Goal: Entertainment & Leisure: Browse casually

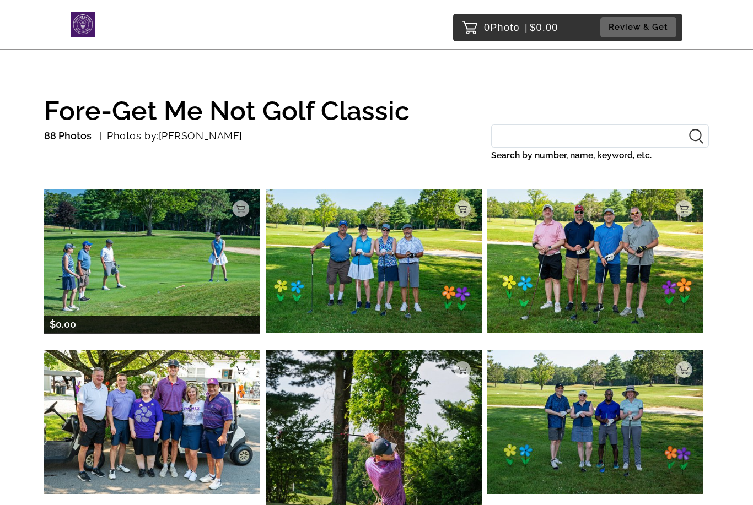
click at [200, 266] on img at bounding box center [152, 262] width 216 height 144
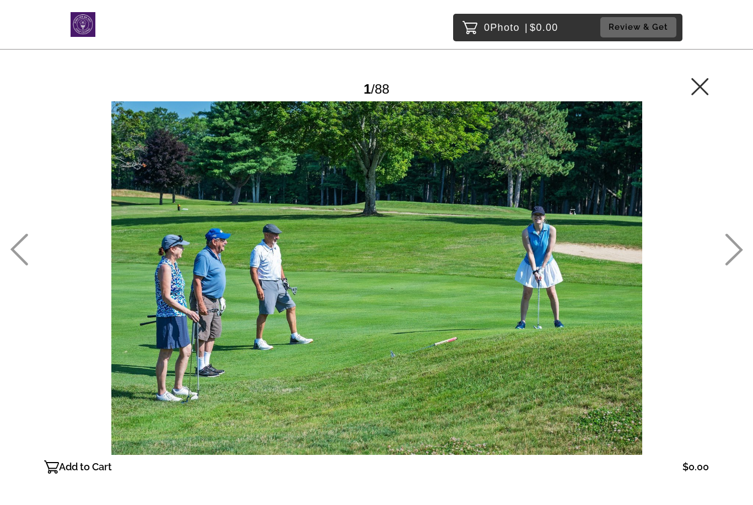
click at [739, 266] on icon at bounding box center [734, 250] width 18 height 32
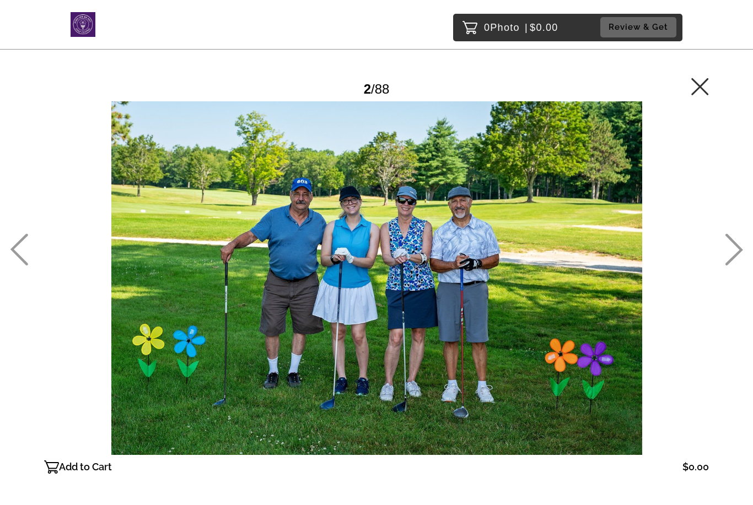
click at [731, 266] on icon at bounding box center [734, 250] width 18 height 32
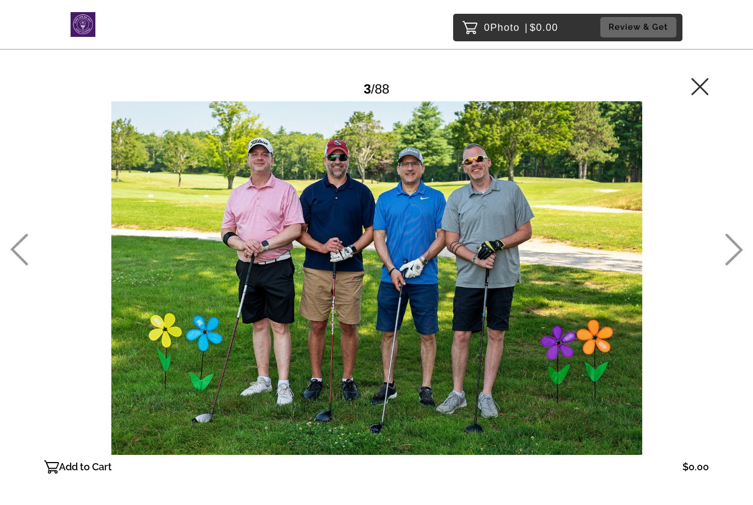
click at [731, 266] on icon at bounding box center [734, 250] width 18 height 32
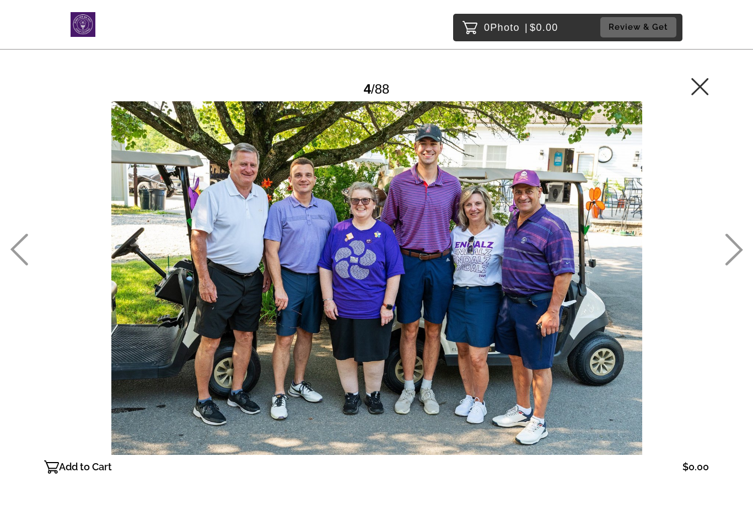
click at [726, 266] on icon at bounding box center [734, 250] width 18 height 32
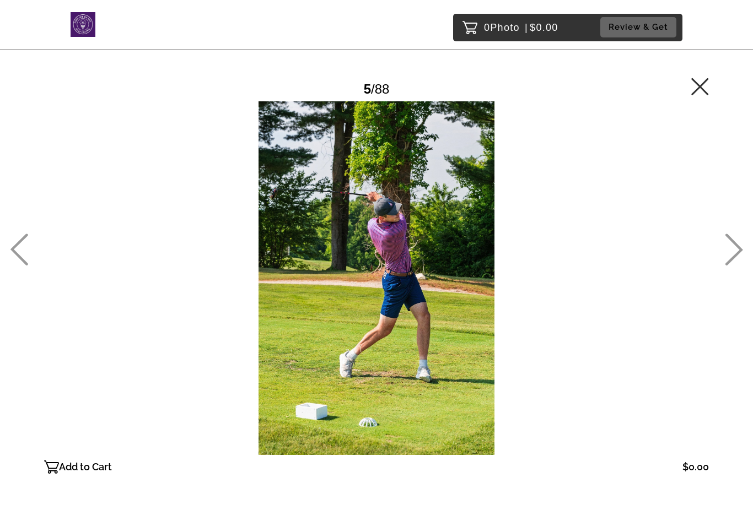
click at [723, 277] on main "Password Checker bypassed 5 / 88 Add to Cart $0.00 Gallery $0.00 Add" at bounding box center [376, 258] width 753 height 516
click at [732, 266] on icon at bounding box center [734, 250] width 18 height 32
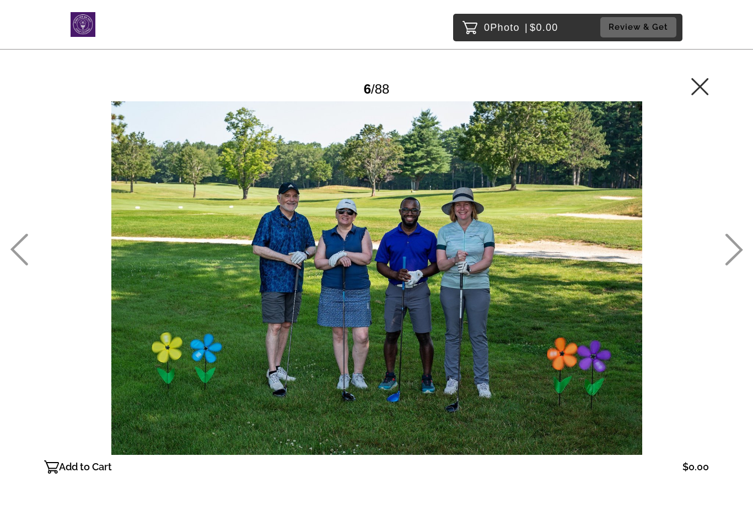
click at [730, 266] on icon at bounding box center [734, 250] width 18 height 32
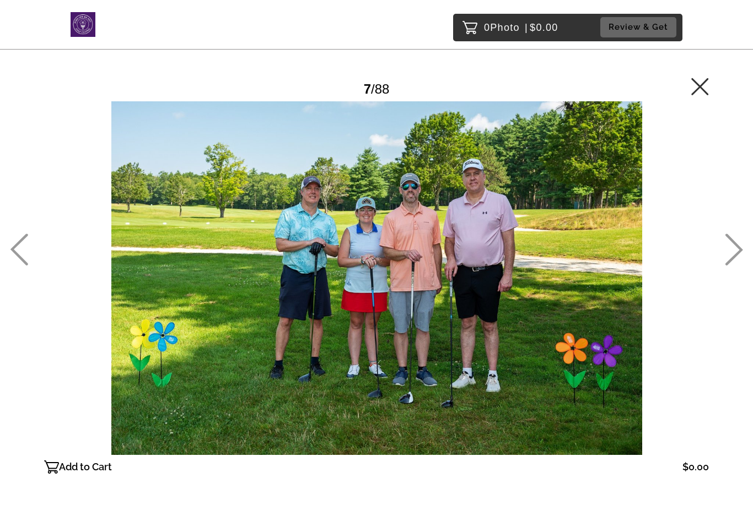
click at [722, 271] on main "Password Checker bypassed 7 / 88 Add to Cart $0.00 Gallery $0.00 Add" at bounding box center [376, 258] width 753 height 516
click at [726, 266] on icon at bounding box center [734, 250] width 18 height 32
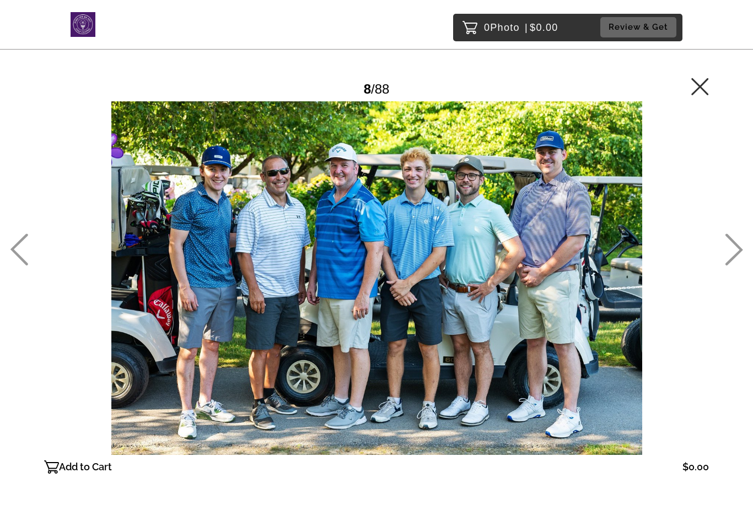
click at [726, 266] on icon at bounding box center [734, 250] width 18 height 32
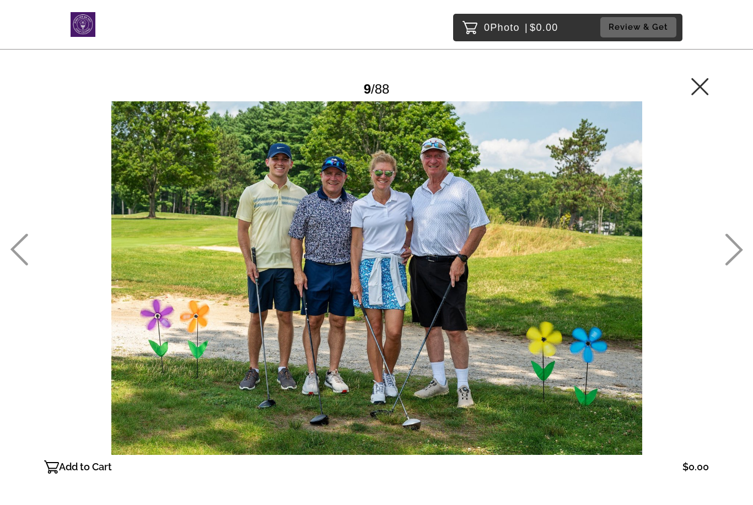
click at [735, 266] on icon at bounding box center [734, 250] width 18 height 32
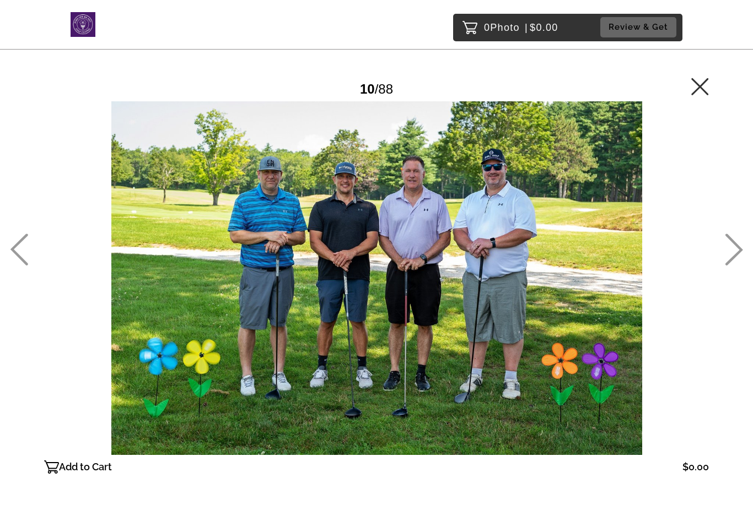
click at [729, 266] on icon at bounding box center [734, 250] width 18 height 32
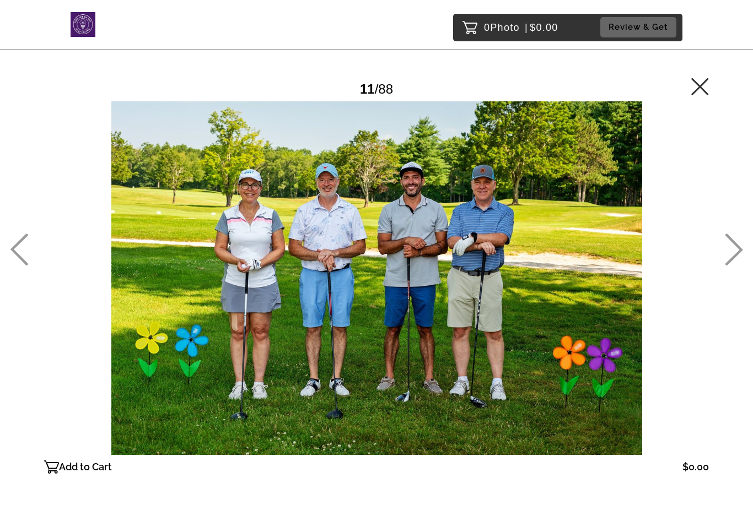
click at [729, 266] on icon at bounding box center [734, 250] width 18 height 32
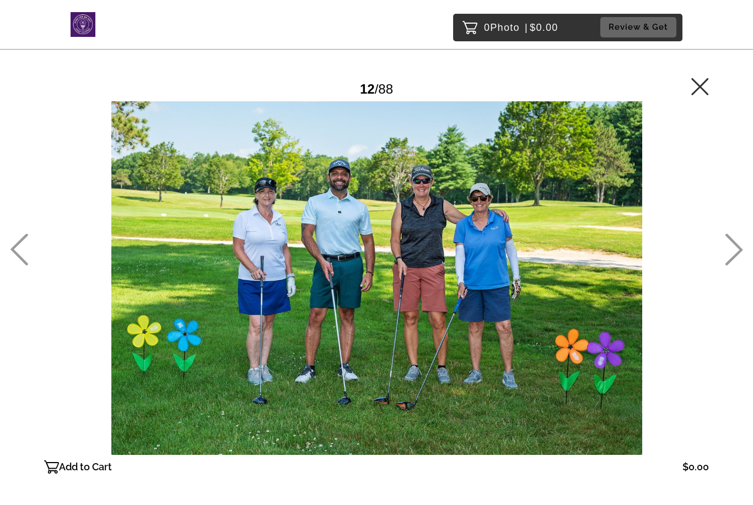
click at [726, 266] on icon at bounding box center [734, 250] width 18 height 32
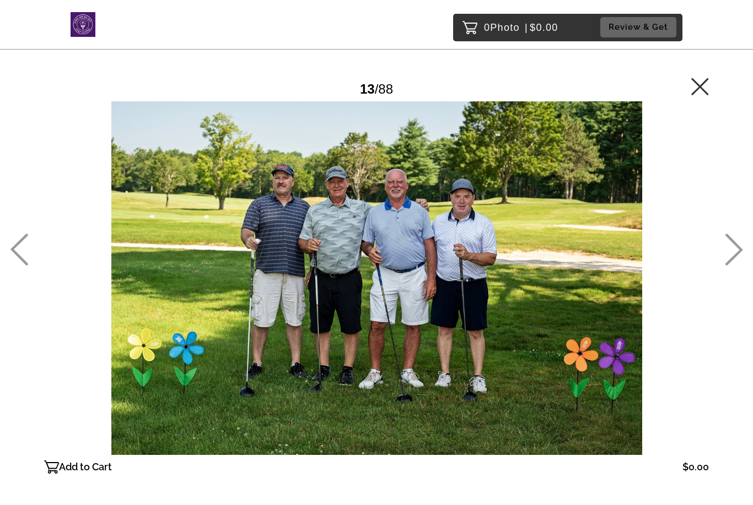
click at [731, 266] on icon at bounding box center [734, 250] width 18 height 32
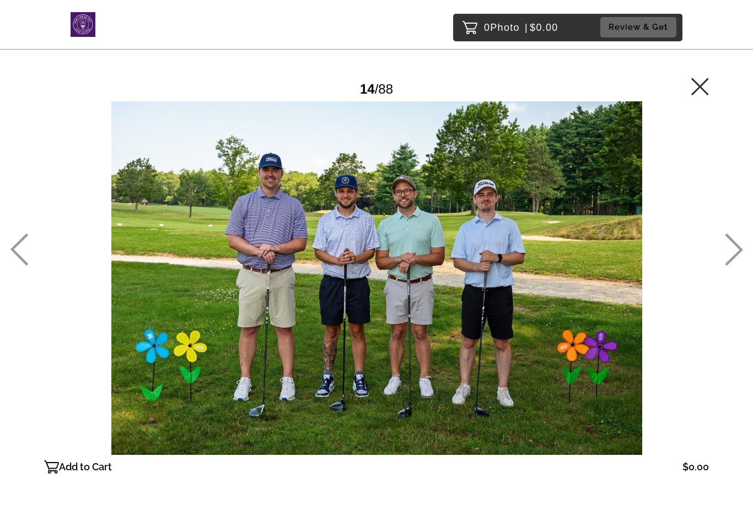
click at [731, 266] on icon at bounding box center [734, 250] width 18 height 32
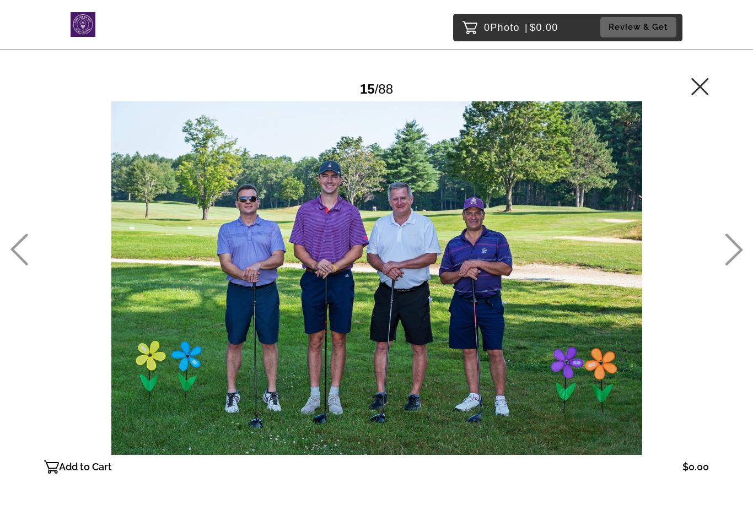
click at [730, 266] on icon at bounding box center [734, 250] width 18 height 32
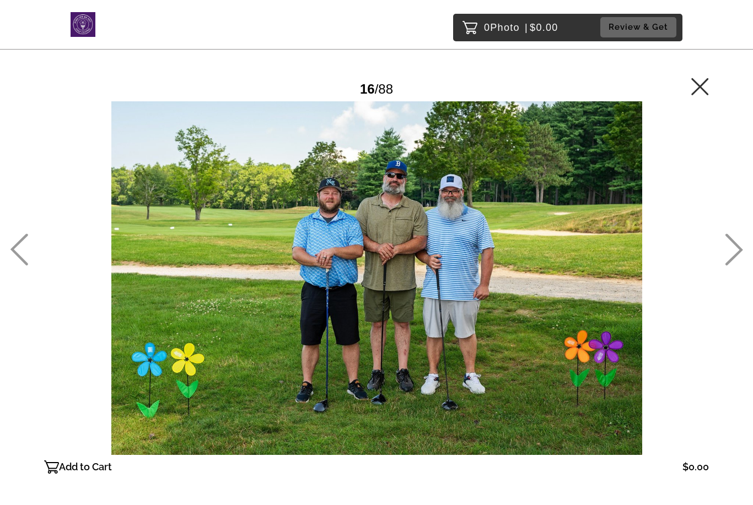
click at [728, 266] on icon at bounding box center [734, 250] width 18 height 32
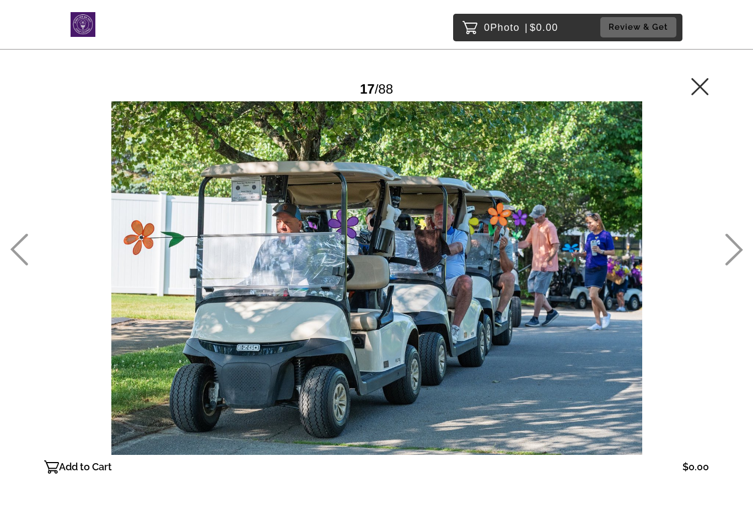
click at [731, 266] on icon at bounding box center [734, 250] width 18 height 32
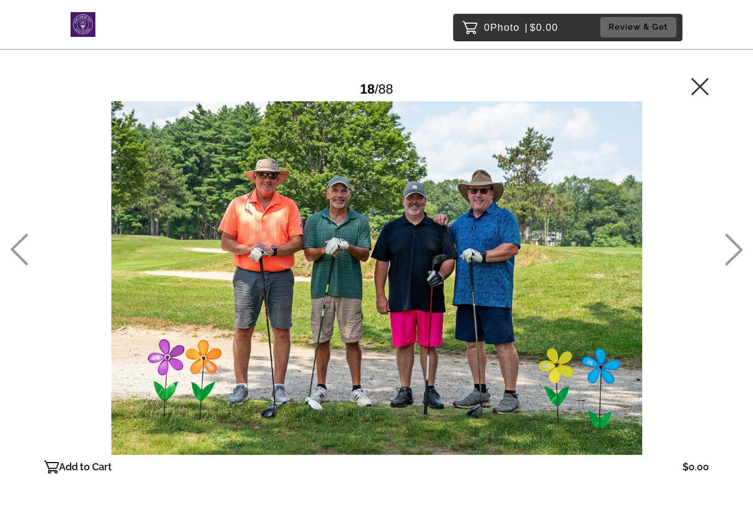
click at [23, 264] on icon at bounding box center [19, 250] width 18 height 32
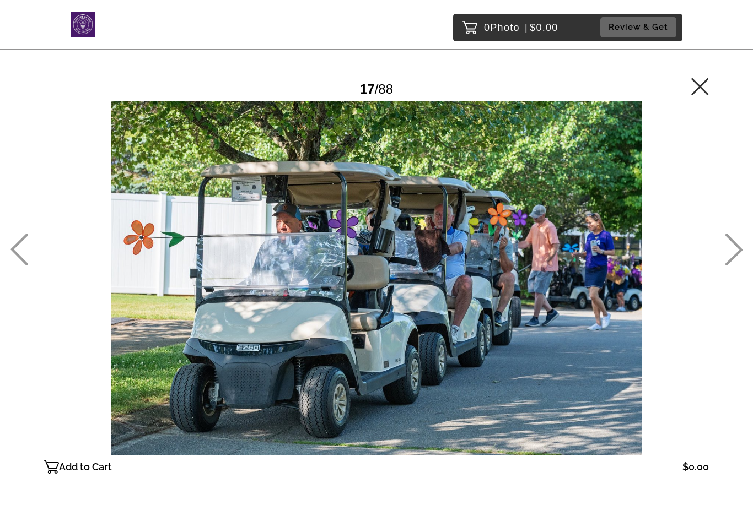
click at [729, 266] on icon at bounding box center [734, 250] width 18 height 32
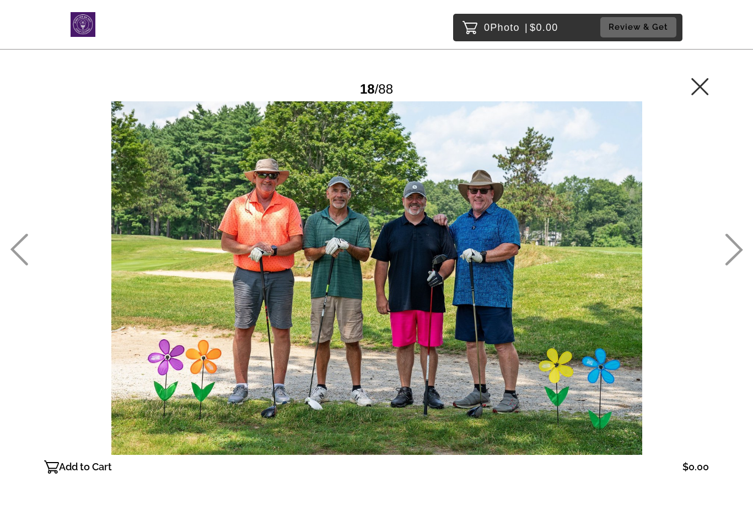
click at [733, 265] on icon at bounding box center [734, 250] width 18 height 32
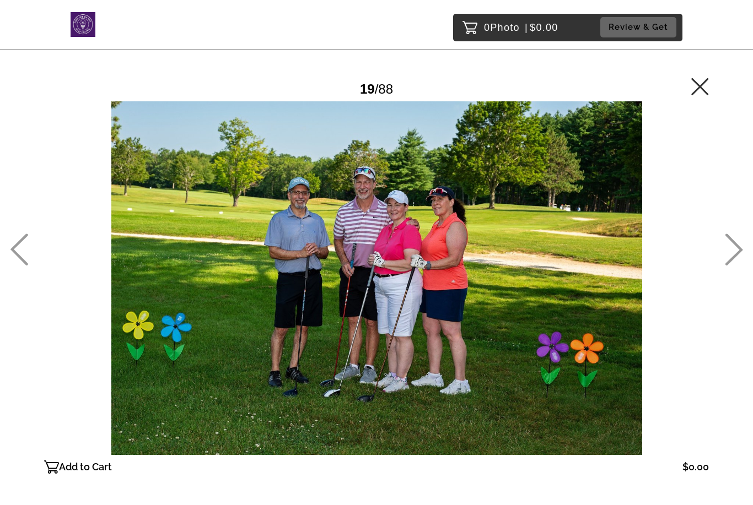
click at [731, 266] on icon at bounding box center [734, 250] width 18 height 32
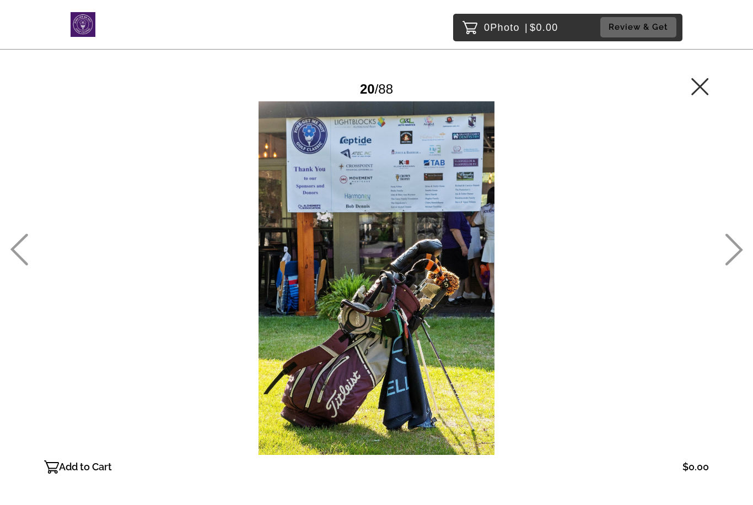
click at [35, 272] on main "Password Checker bypassed 20 / 88 Add to Cart $0.00 Gallery $0.00 Add" at bounding box center [376, 258] width 753 height 516
click at [720, 266] on main "Password Checker bypassed 20 / 88 Add to Cart $0.00 Gallery $0.00 Add" at bounding box center [376, 258] width 753 height 516
click at [734, 266] on icon at bounding box center [734, 250] width 18 height 32
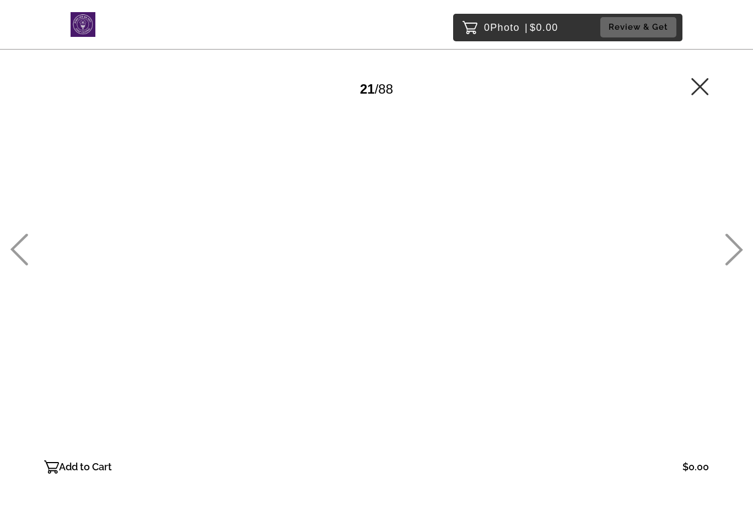
click at [729, 266] on icon at bounding box center [734, 250] width 18 height 32
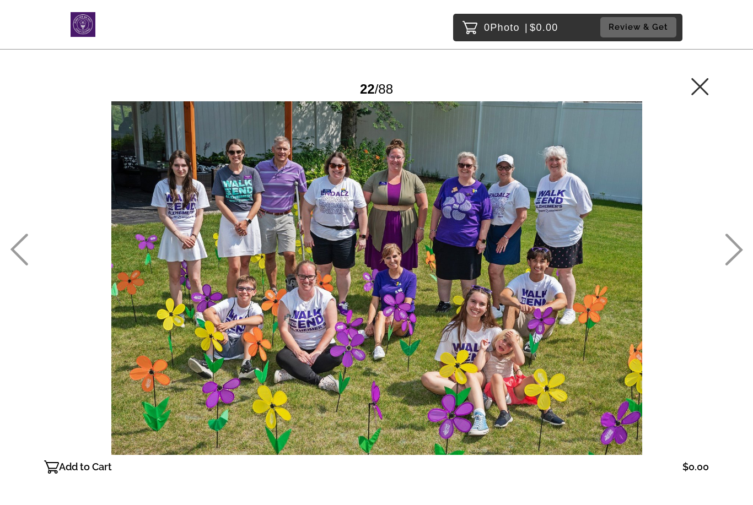
click at [728, 266] on icon at bounding box center [734, 250] width 18 height 32
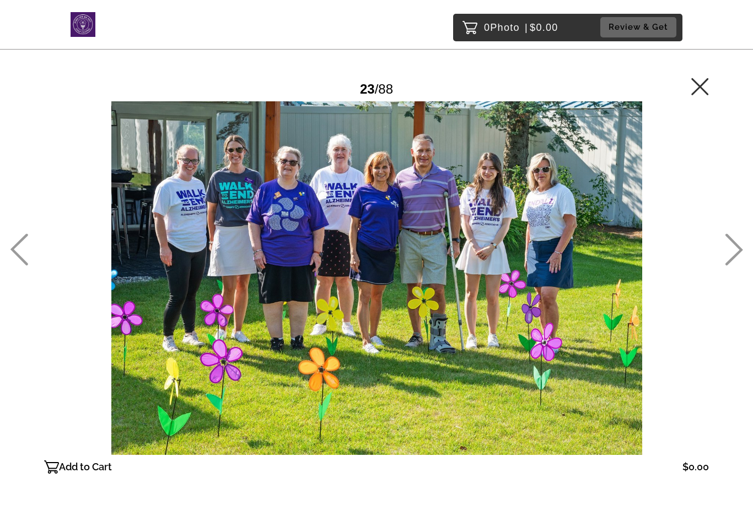
click at [728, 266] on icon at bounding box center [734, 250] width 18 height 32
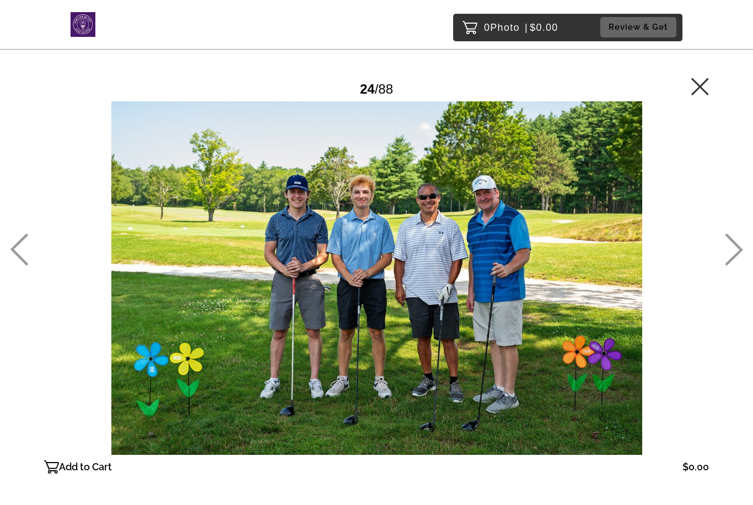
click at [722, 270] on main "Password Checker bypassed 24 / 88 Add to Cart $0.00 Gallery $0.00 Add" at bounding box center [376, 258] width 753 height 516
click at [731, 266] on icon at bounding box center [734, 250] width 18 height 32
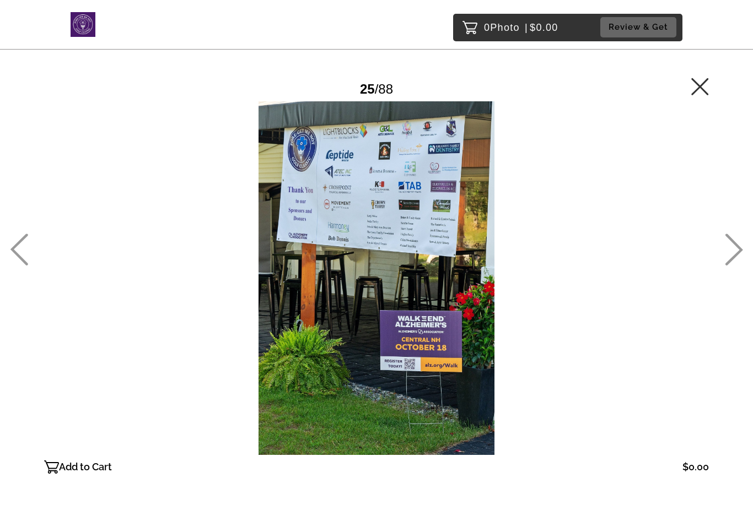
click at [726, 266] on icon at bounding box center [734, 250] width 18 height 32
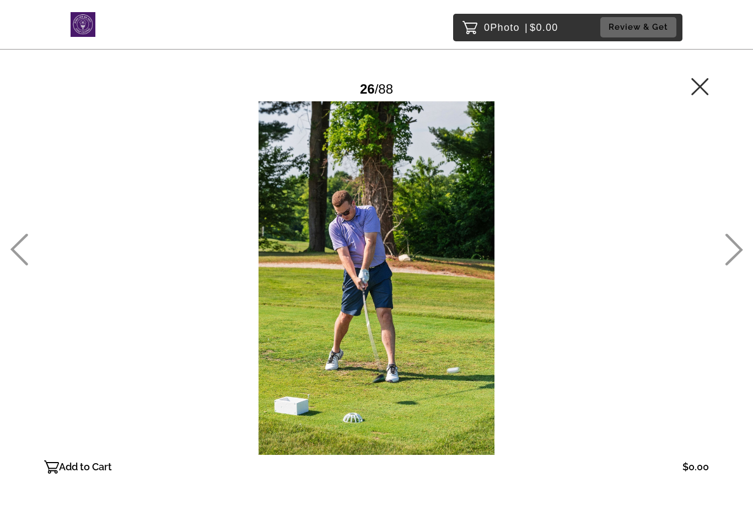
click at [725, 266] on icon at bounding box center [734, 250] width 18 height 32
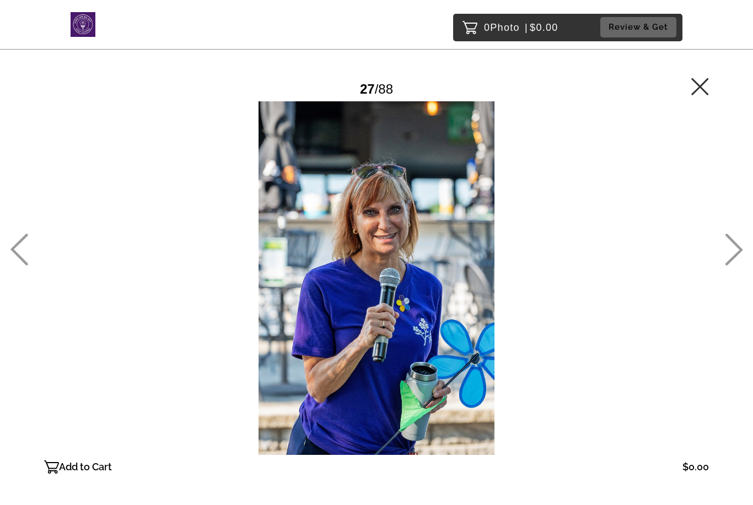
click at [726, 266] on icon at bounding box center [734, 250] width 18 height 32
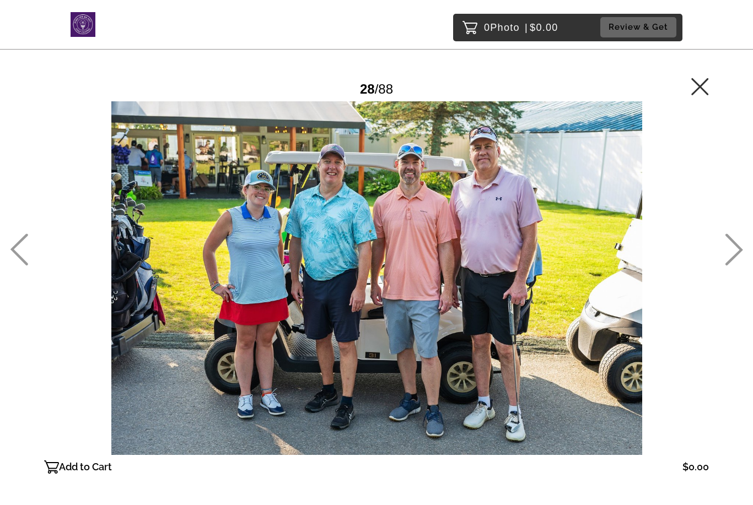
click at [728, 266] on icon at bounding box center [734, 250] width 18 height 32
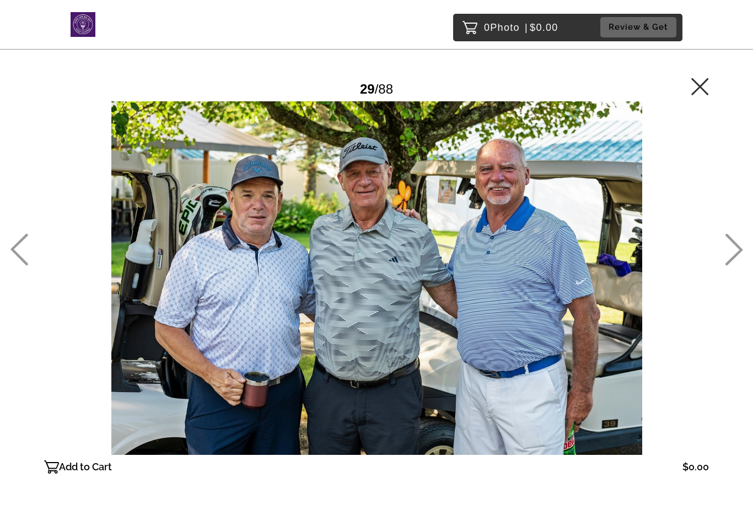
click at [722, 272] on main "Password Checker bypassed 29 / 88 Add to Cart $0.00 Gallery $0.00 Add" at bounding box center [376, 258] width 753 height 516
click at [721, 273] on main "Password Checker bypassed 29 / 88 Add to Cart $0.00 Gallery $0.00 Add" at bounding box center [376, 258] width 753 height 516
click at [702, 90] on icon at bounding box center [699, 86] width 17 height 17
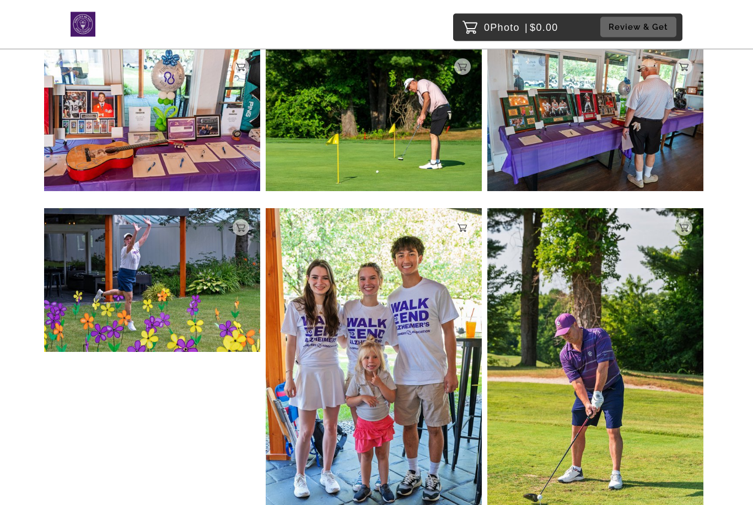
scroll to position [4025, 0]
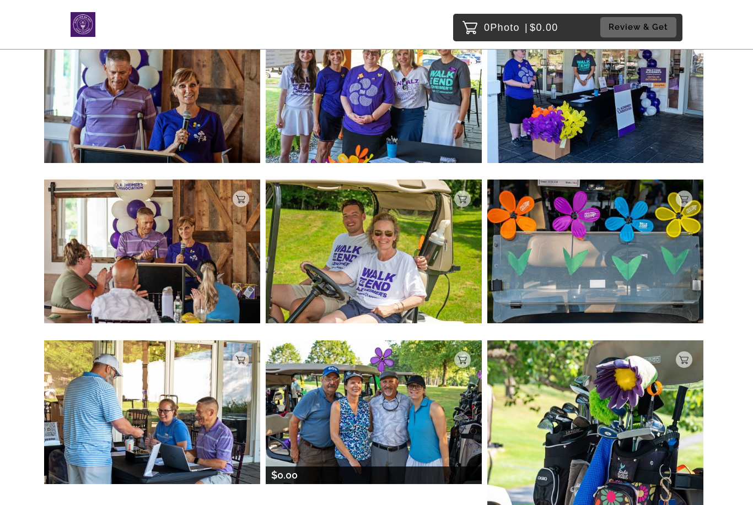
click at [410, 400] on img at bounding box center [374, 413] width 216 height 144
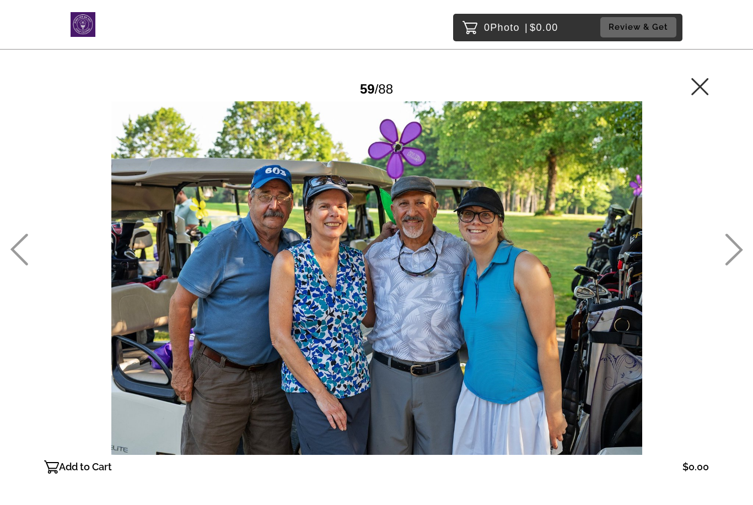
click at [703, 89] on icon at bounding box center [699, 86] width 17 height 17
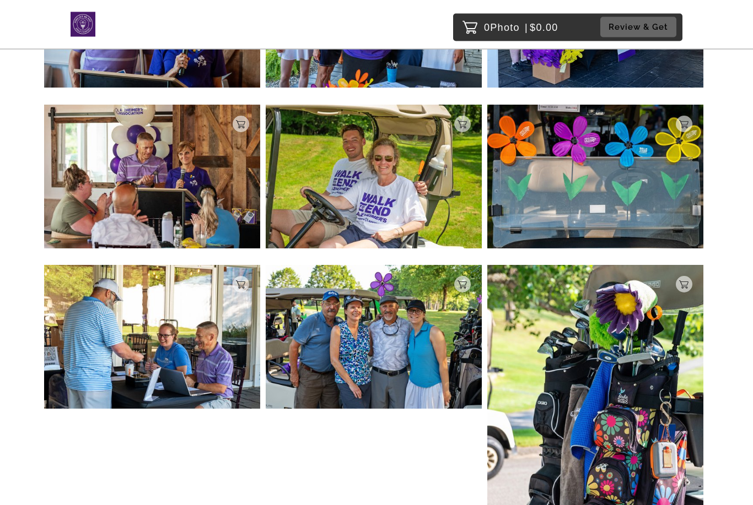
scroll to position [3147, 0]
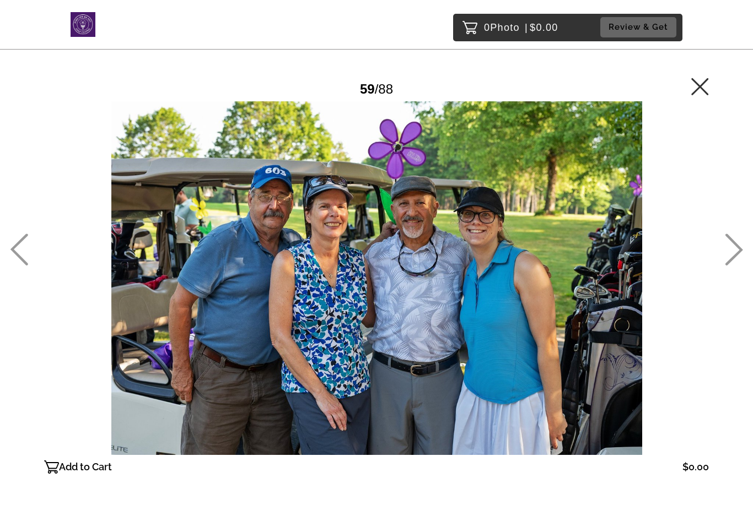
click at [708, 82] on icon at bounding box center [700, 87] width 18 height 18
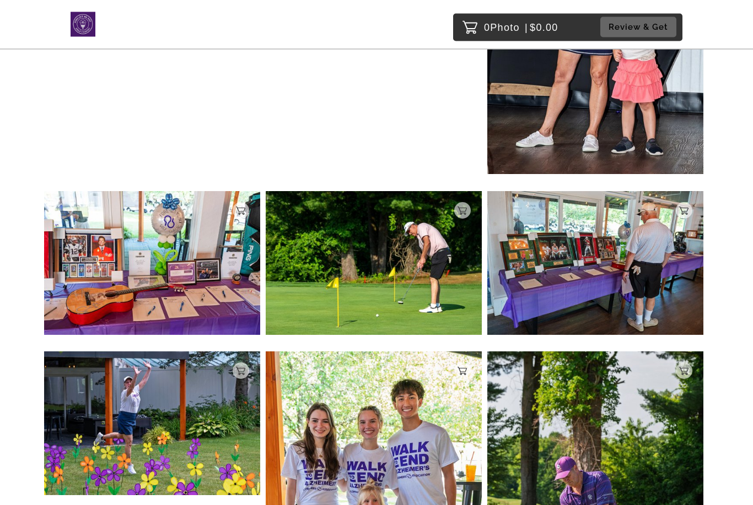
scroll to position [2449, 0]
